Goal: Navigation & Orientation: Go to known website

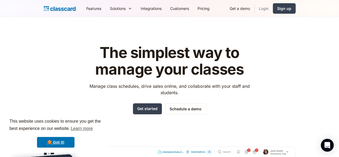
click at [273, 10] on link "Login" at bounding box center [263, 8] width 18 height 12
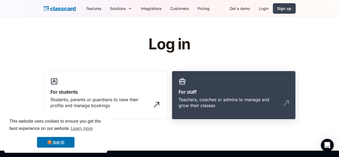
click at [263, 84] on link "For staff Teachers, coaches or admins to manage and grow their classes" at bounding box center [234, 95] width 124 height 49
